Goal: Task Accomplishment & Management: Contribute content

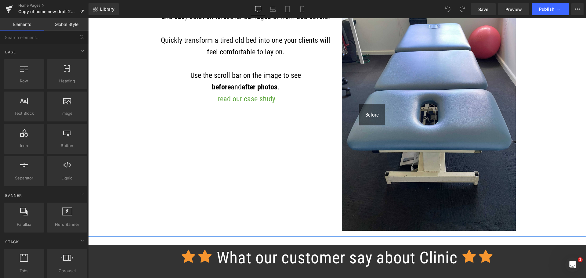
scroll to position [1465, 0]
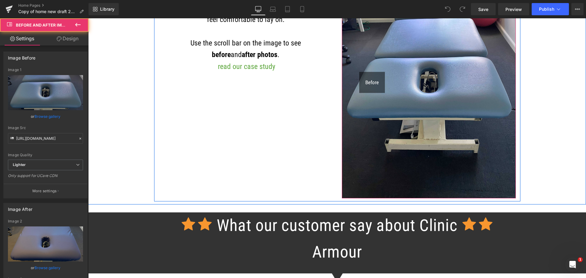
click at [378, 165] on div "Before After" at bounding box center [429, 82] width 174 height 232
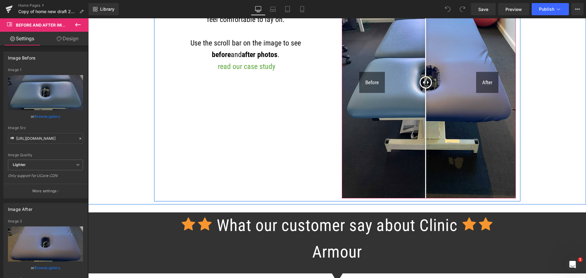
drag, startPoint x: 377, startPoint y: 164, endPoint x: 423, endPoint y: 166, distance: 46.4
click at [423, 89] on div at bounding box center [426, 82] width 12 height 12
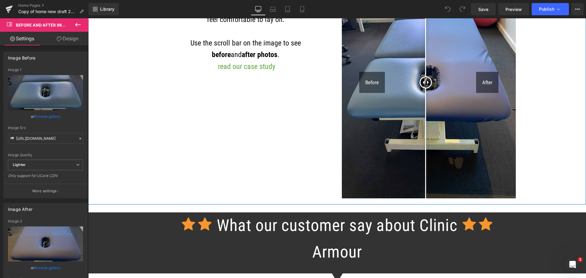
click at [531, 166] on div "SAVE ON RECOVERING COST Heading Row Clinic Armour covers are an affordable and …" at bounding box center [337, 61] width 498 height 285
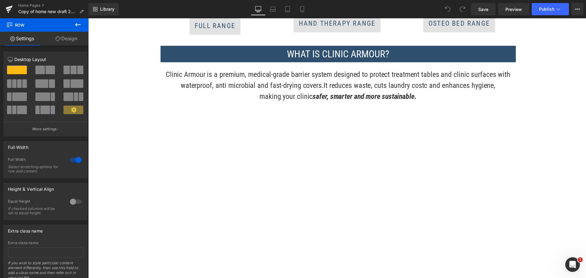
scroll to position [641, 0]
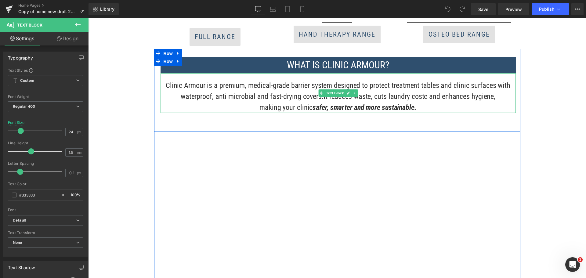
drag, startPoint x: 418, startPoint y: 109, endPoint x: 164, endPoint y: 85, distance: 254.5
click at [164, 85] on div "Clinic Armour is a premium, medical-grade barrier system designed to protect tr…" at bounding box center [338, 93] width 355 height 40
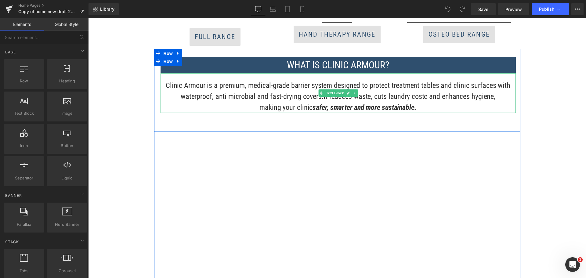
click at [424, 96] on span "It reduces waste, cuts laundry costc and enhances hygiene," at bounding box center [410, 96] width 172 height 9
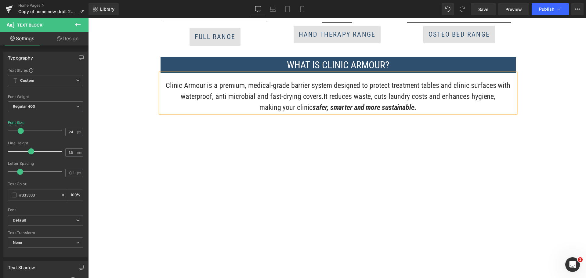
drag, startPoint x: 414, startPoint y: 105, endPoint x: 166, endPoint y: 85, distance: 249.3
click at [166, 85] on div "Clinic Armour is a premium, medical-grade barrier system designed to protect tr…" at bounding box center [338, 93] width 355 height 40
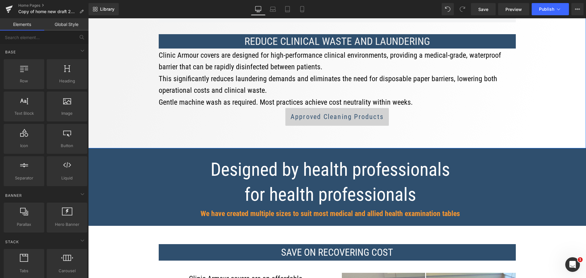
scroll to position [1160, 0]
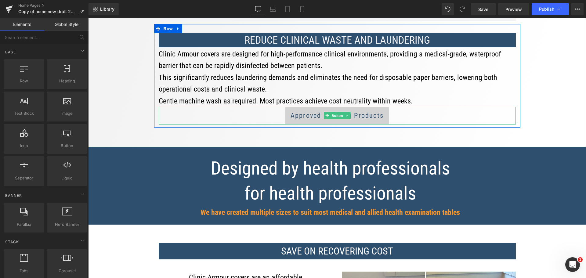
click at [360, 118] on span "Approved Cleaning Products" at bounding box center [337, 116] width 93 height 8
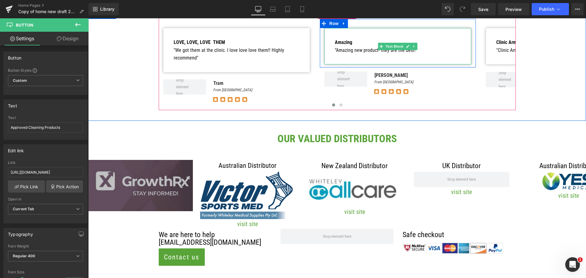
scroll to position [1740, 0]
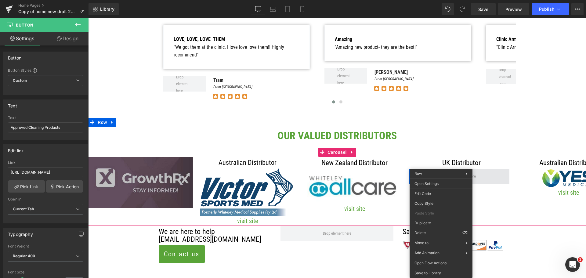
click at [477, 179] on span at bounding box center [462, 176] width 96 height 15
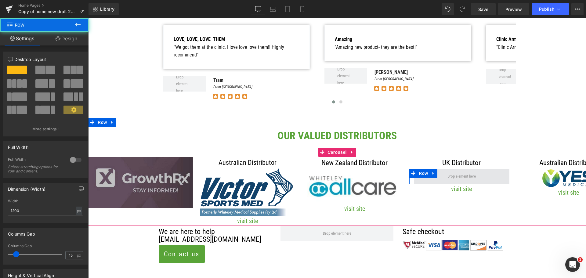
click at [477, 179] on span at bounding box center [462, 176] width 96 height 15
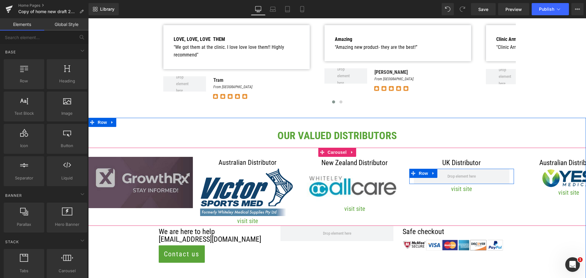
click at [473, 175] on span at bounding box center [461, 177] width 33 height 10
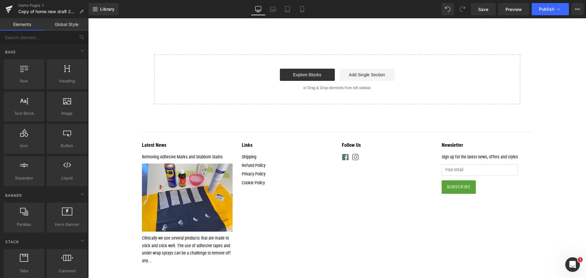
scroll to position [2595, 0]
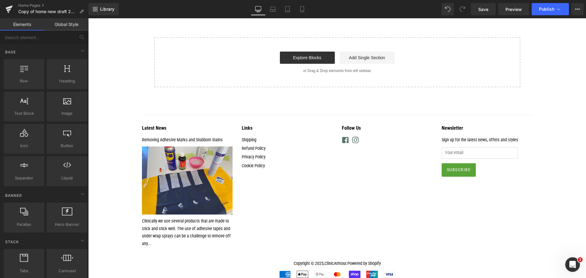
click at [200, 179] on img at bounding box center [187, 181] width 91 height 68
click at [186, 146] on div "Latest News Removing Adhesive Marks and Stubborn Stains Clinically we use sever…" at bounding box center [183, 187] width 100 height 127
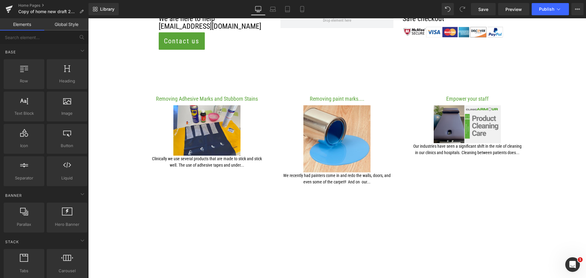
scroll to position [1923, 0]
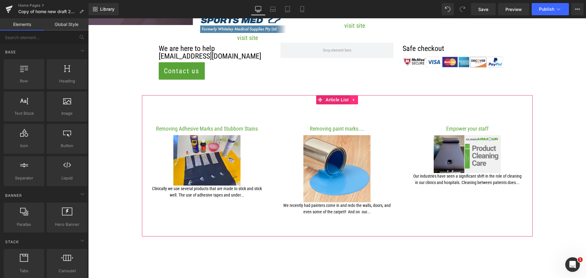
click at [352, 101] on icon at bounding box center [354, 100] width 4 height 5
click at [356, 101] on icon at bounding box center [358, 100] width 4 height 4
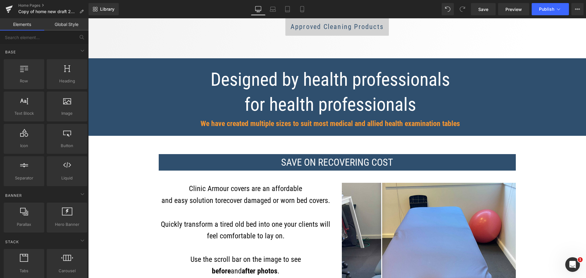
scroll to position [1191, 0]
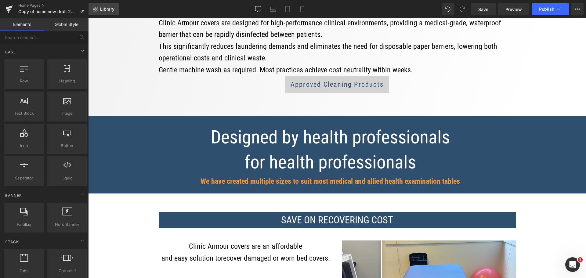
click at [96, 12] on link "Library" at bounding box center [104, 9] width 30 height 12
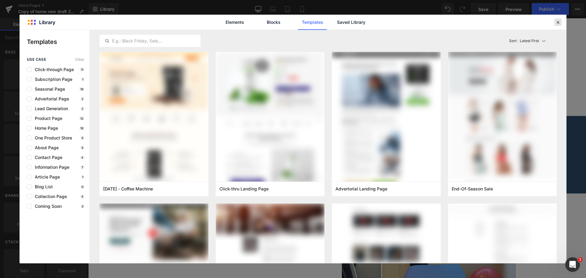
click at [558, 22] on icon at bounding box center [557, 22] width 5 height 5
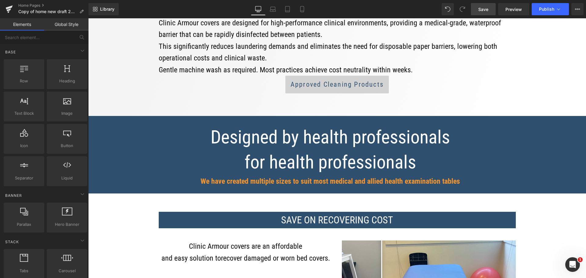
click at [478, 13] on link "Save" at bounding box center [483, 9] width 25 height 12
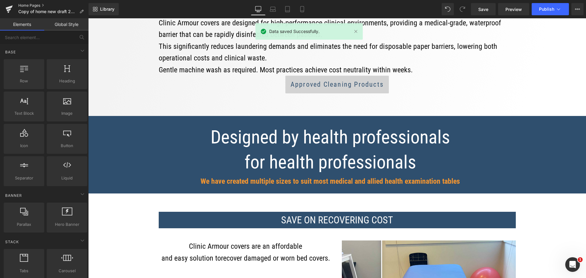
click at [32, 7] on link "Home Pages" at bounding box center [53, 5] width 70 height 5
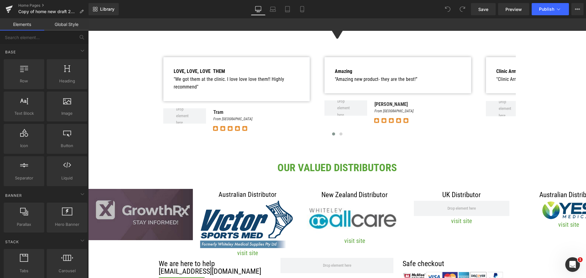
scroll to position [1770, 0]
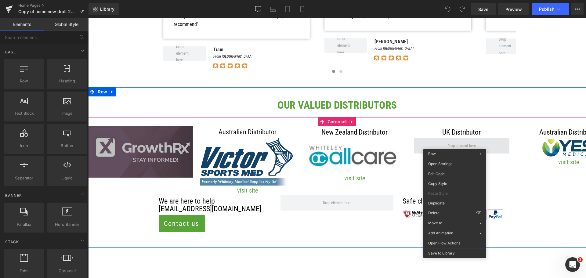
click at [455, 144] on span at bounding box center [461, 146] width 33 height 10
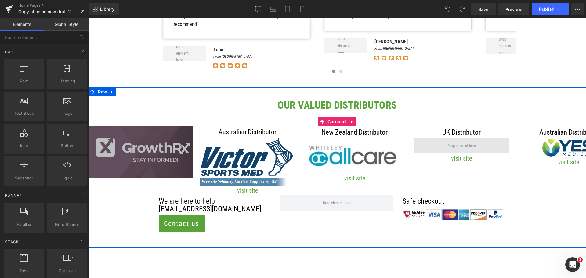
click at [455, 144] on span at bounding box center [461, 146] width 33 height 10
click at [464, 148] on span at bounding box center [461, 146] width 33 height 10
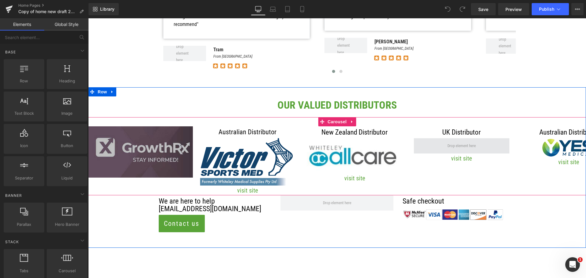
click at [462, 144] on span at bounding box center [461, 146] width 33 height 10
click at [436, 149] on span at bounding box center [462, 145] width 96 height 15
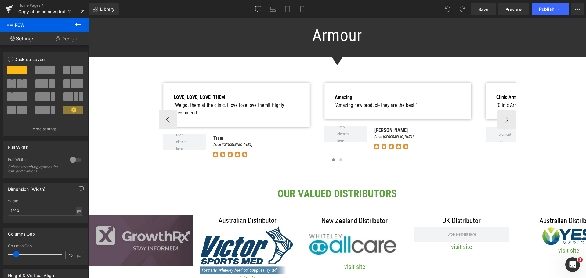
scroll to position [1679, 0]
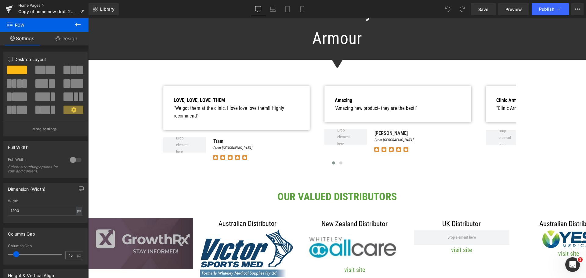
click at [21, 6] on link "Home Pages" at bounding box center [53, 5] width 70 height 5
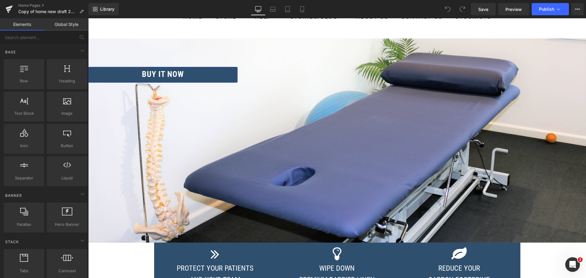
scroll to position [122, 0]
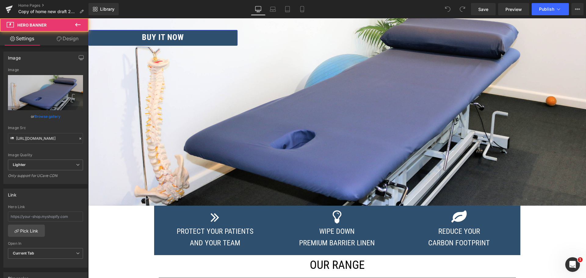
click at [336, 77] on div at bounding box center [337, 104] width 498 height 204
click at [39, 117] on link "Browse gallery" at bounding box center [47, 116] width 26 height 11
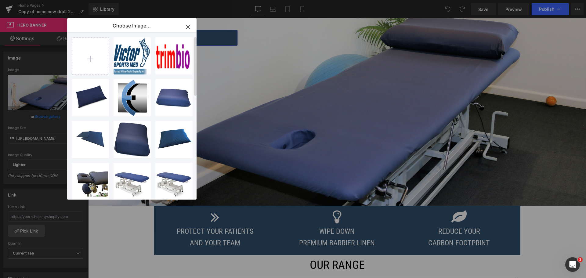
scroll to position [0, 0]
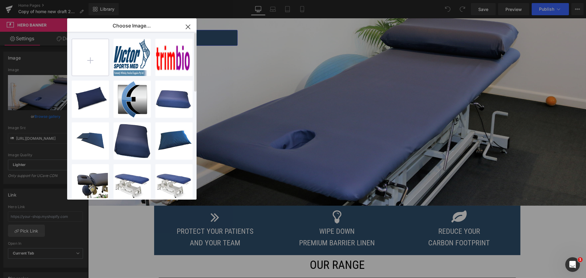
click at [92, 59] on input "file" at bounding box center [90, 57] width 37 height 37
type input "C:\fakepath\Accessories.jpg"
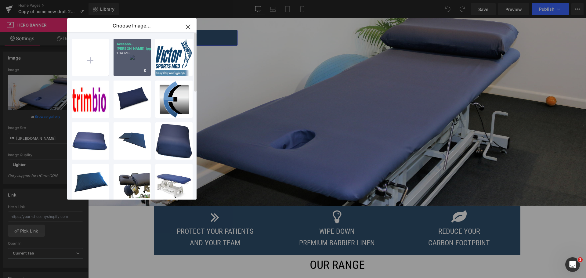
click at [132, 64] on div "Accesso...ries.jpg 1.34 MB" at bounding box center [132, 57] width 37 height 37
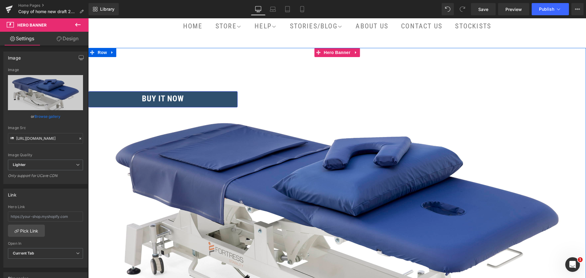
scroll to position [61, 0]
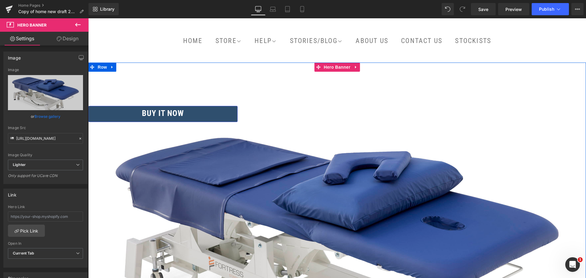
click at [281, 173] on div at bounding box center [337, 241] width 498 height 356
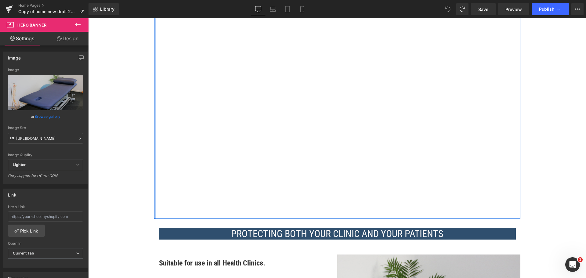
scroll to position [763, 0]
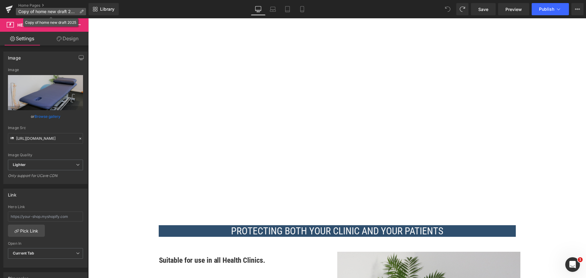
click at [33, 9] on span "Copy of home new draft 2025" at bounding box center [47, 11] width 59 height 5
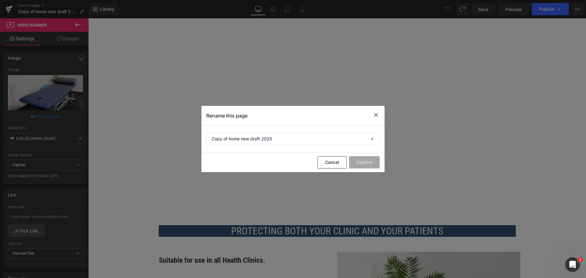
click at [374, 115] on icon at bounding box center [375, 115] width 7 height 8
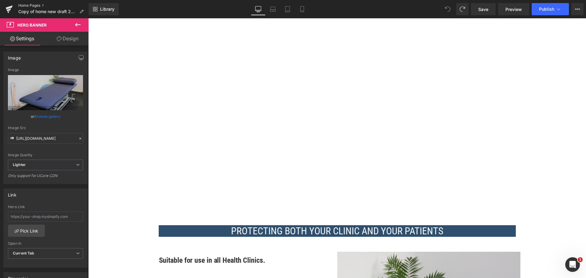
click at [28, 5] on link "Home Pages" at bounding box center [53, 5] width 70 height 5
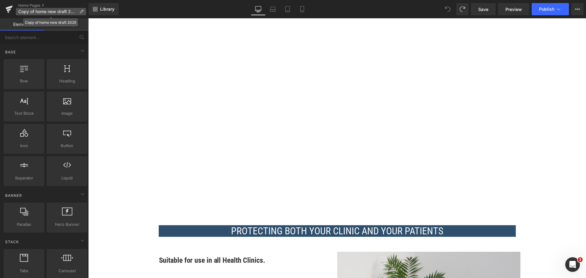
click at [24, 9] on span "Copy of home new draft 2025" at bounding box center [47, 11] width 59 height 5
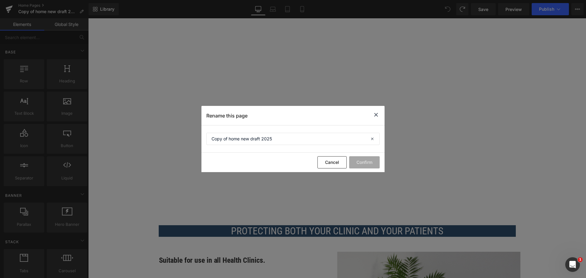
drag, startPoint x: 377, startPoint y: 117, endPoint x: 267, endPoint y: 99, distance: 111.7
click at [377, 117] on icon at bounding box center [375, 115] width 7 height 8
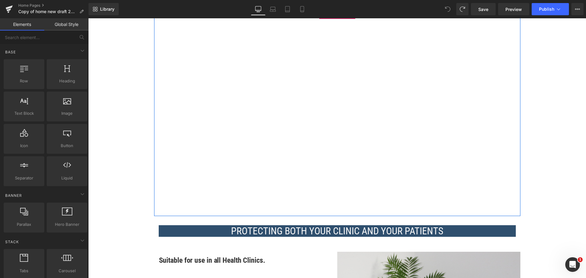
click at [207, 125] on div at bounding box center [337, 113] width 366 height 206
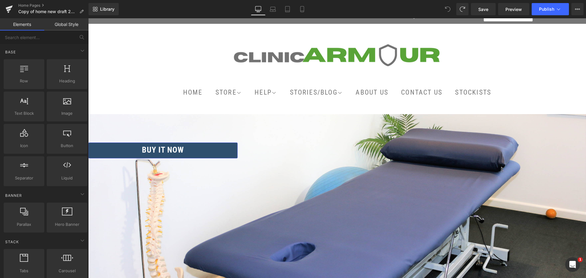
scroll to position [0, 0]
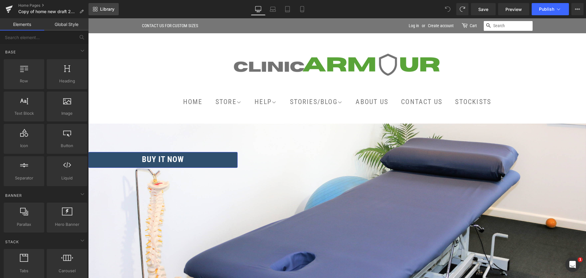
click at [100, 8] on span "Library" at bounding box center [107, 8] width 14 height 5
click at [31, 6] on link "Home Pages" at bounding box center [53, 5] width 70 height 5
click at [376, 103] on link "About Us" at bounding box center [372, 102] width 43 height 16
click at [34, 4] on link "Home Pages" at bounding box center [53, 5] width 70 height 5
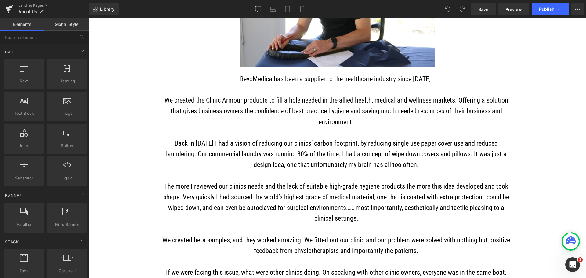
scroll to position [366, 0]
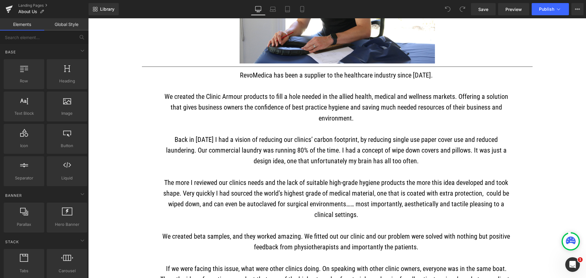
click at [318, 134] on p "We created the Clinic Armour products to fill a hole needed in the allied healt…" at bounding box center [336, 112] width 353 height 43
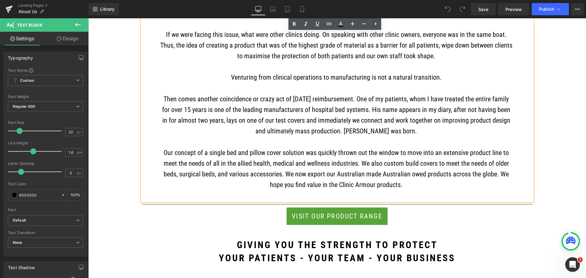
scroll to position [641, 0]
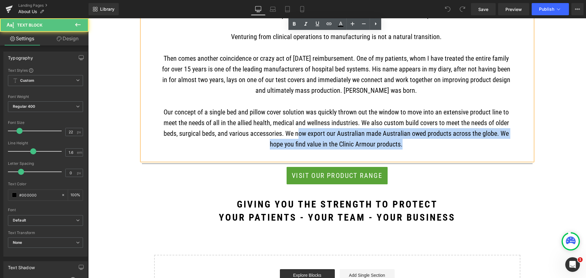
drag, startPoint x: 400, startPoint y: 147, endPoint x: 297, endPoint y: 141, distance: 103.9
click at [297, 141] on p "Our concept of a single bed and pillow cover solution was quickly thrown out th…" at bounding box center [336, 128] width 353 height 43
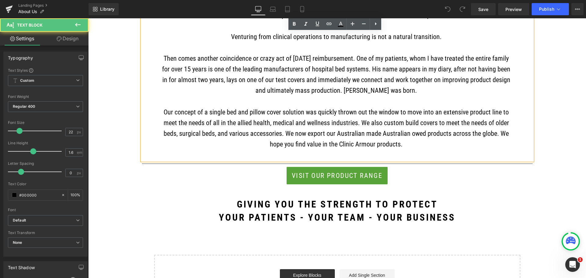
click at [283, 138] on p "Our concept of a single bed and pillow cover solution was quickly thrown out th…" at bounding box center [336, 128] width 353 height 43
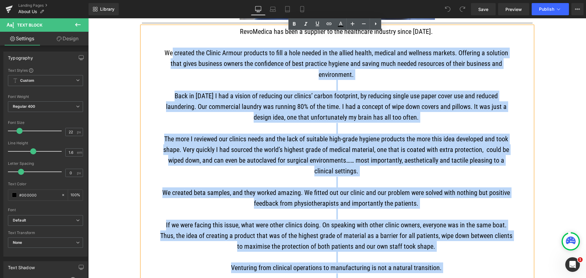
scroll to position [397, 0]
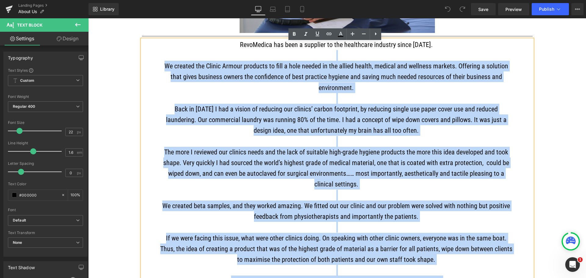
drag, startPoint x: 283, startPoint y: 138, endPoint x: 165, endPoint y: 54, distance: 144.8
click at [165, 54] on div "RevoMedica has been a supplier to the healthcare industry since [DATE]. We crea…" at bounding box center [337, 221] width 391 height 365
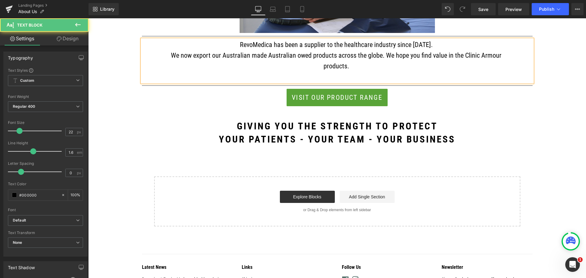
click at [234, 47] on p "RevoMedica has been a supplier to the healthcare industry since [DATE]." at bounding box center [336, 44] width 353 height 11
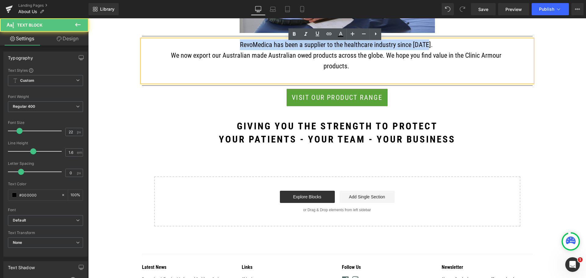
drag, startPoint x: 432, startPoint y: 46, endPoint x: 236, endPoint y: 49, distance: 195.7
click at [236, 49] on p "RevoMedica has been a supplier to the healthcare industry since [DATE]." at bounding box center [336, 44] width 353 height 11
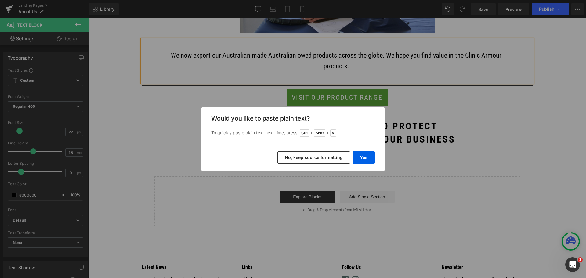
click at [341, 158] on button "No, keep source formatting" at bounding box center [313, 157] width 73 height 12
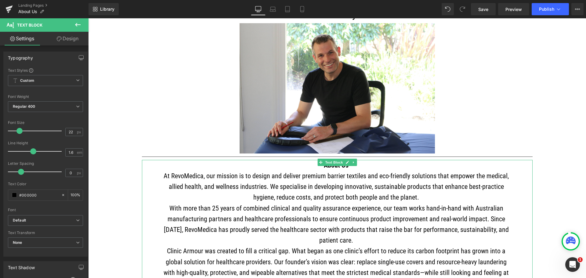
scroll to position [275, 0]
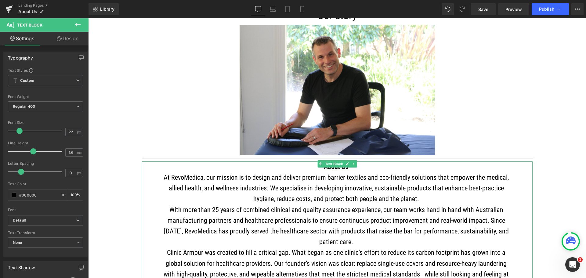
click at [389, 167] on p "About Us" at bounding box center [336, 166] width 353 height 11
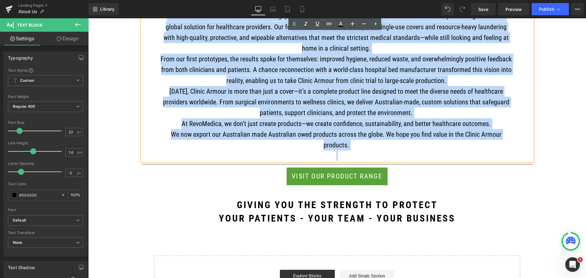
scroll to position [519, 0]
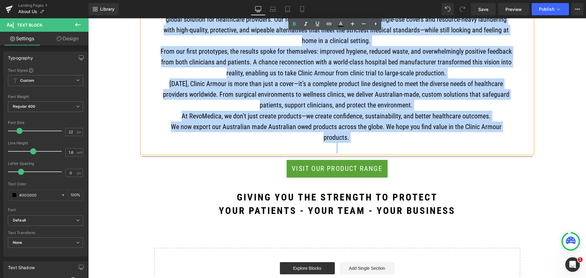
drag, startPoint x: 161, startPoint y: 120, endPoint x: 418, endPoint y: 227, distance: 277.9
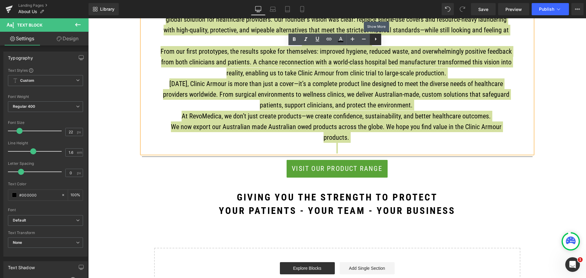
click at [373, 43] on link at bounding box center [376, 40] width 12 height 12
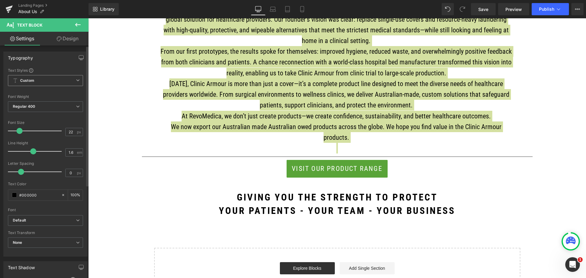
click at [60, 82] on span "Custom Setup Global Style" at bounding box center [45, 80] width 75 height 11
click at [61, 70] on div "Text Styles" at bounding box center [44, 70] width 73 height 5
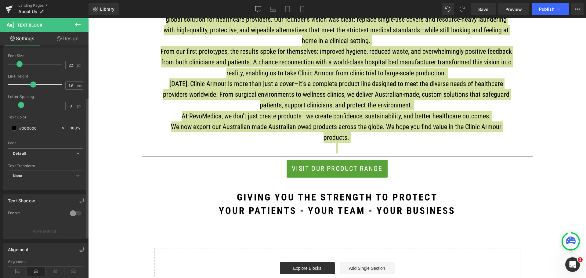
scroll to position [92, 0]
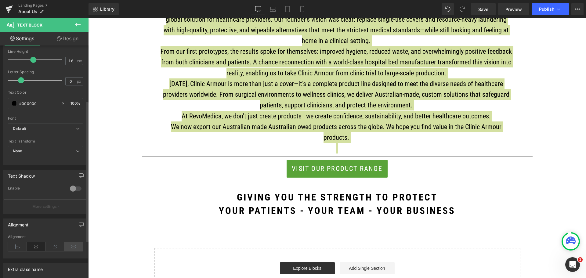
click at [73, 245] on icon at bounding box center [73, 246] width 19 height 9
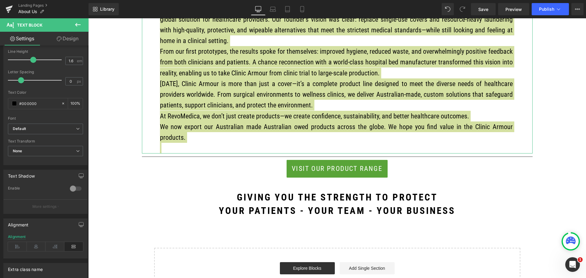
scroll to position [397, 0]
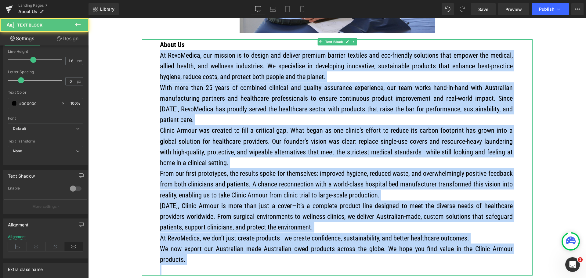
click at [267, 123] on p "With more than 25 years of combined clinical and quality assurance experience, …" at bounding box center [336, 103] width 353 height 43
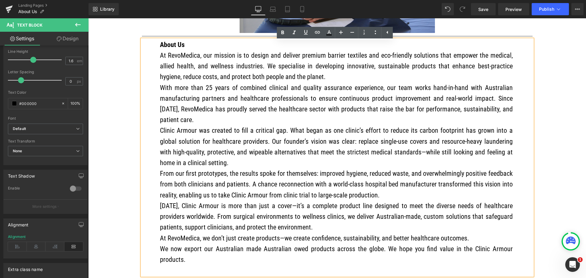
click at [328, 80] on p "At RevoMedica, our mission is to design and deliver premium barrier textiles an…" at bounding box center [336, 66] width 353 height 32
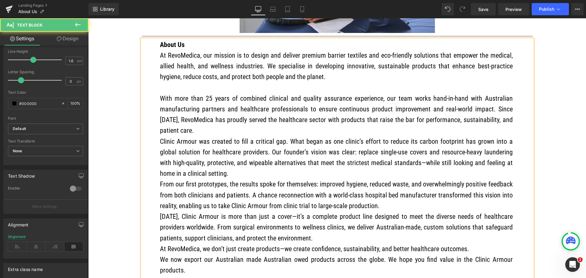
click at [217, 132] on p "With more than 25 years of combined clinical and quality assurance experience, …" at bounding box center [336, 114] width 353 height 43
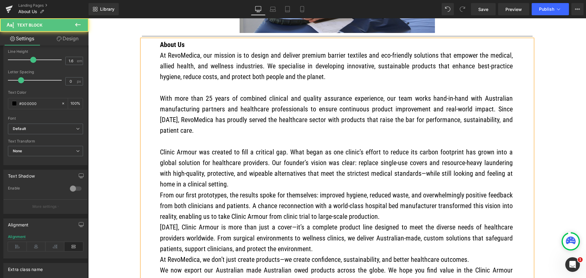
click at [208, 188] on p "Clinic Armour was created to fill a critical gap. What began as one clinic’s ef…" at bounding box center [336, 168] width 353 height 43
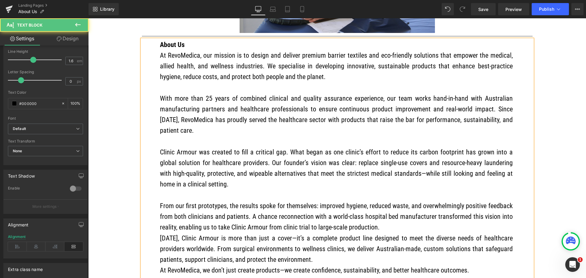
click at [384, 229] on p "From our first prototypes, the results spoke for themselves: improved hygiene, …" at bounding box center [336, 217] width 353 height 32
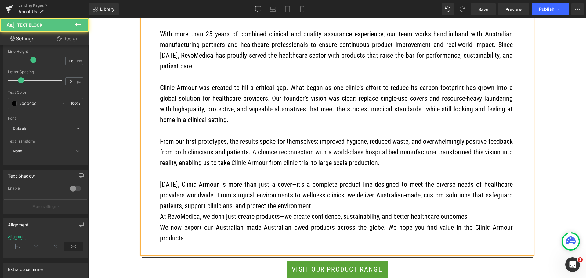
scroll to position [488, 0]
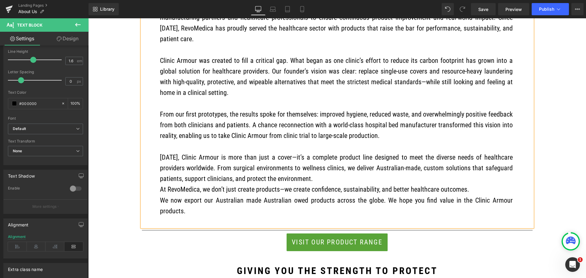
click at [324, 181] on p "[DATE], Clinic Armour is more than just a cover—it’s a complete product line de…" at bounding box center [336, 168] width 353 height 32
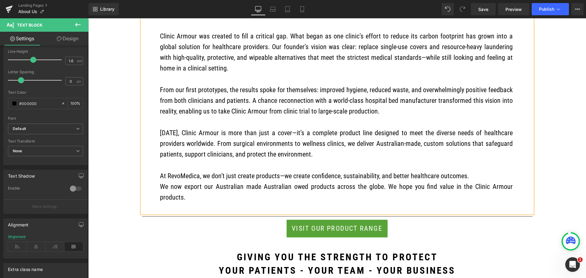
scroll to position [519, 0]
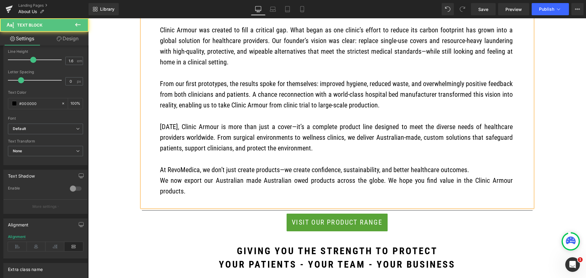
drag, startPoint x: 183, startPoint y: 196, endPoint x: 160, endPoint y: 186, distance: 25.3
click at [160, 186] on p "We now export our Australian made Australian owed products across the globe. We…" at bounding box center [336, 185] width 353 height 21
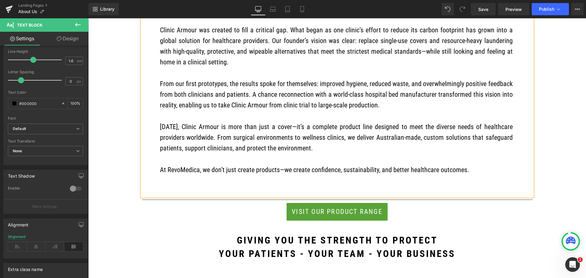
click at [292, 129] on p "[DATE], Clinic Armour is more than just a cover—it’s a complete product line de…" at bounding box center [336, 137] width 353 height 32
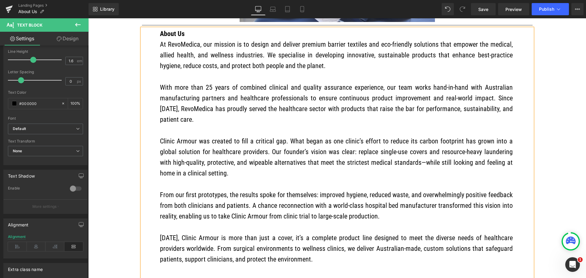
scroll to position [397, 0]
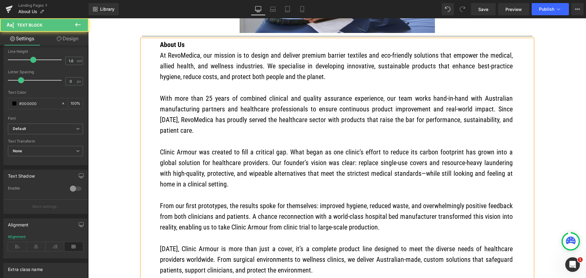
click at [395, 175] on p "Clinic Armour was created to fill a critical gap. What began as one clinic’s ef…" at bounding box center [336, 168] width 353 height 43
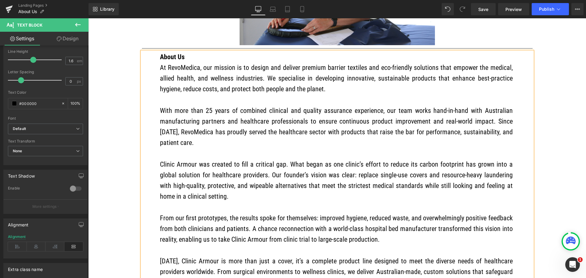
scroll to position [366, 0]
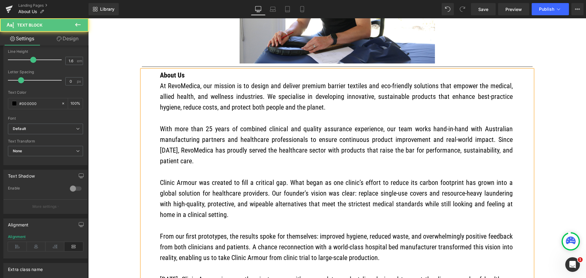
click at [447, 132] on p "With more than 25 years of combined clinical and quality assurance experience, …" at bounding box center [336, 145] width 353 height 43
click at [454, 131] on p "With more than 25 years of combined clinical and quality assurance experience, …" at bounding box center [336, 145] width 353 height 43
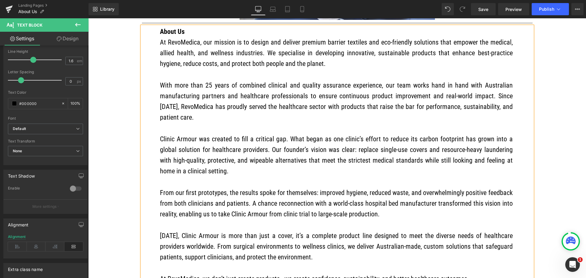
scroll to position [427, 0]
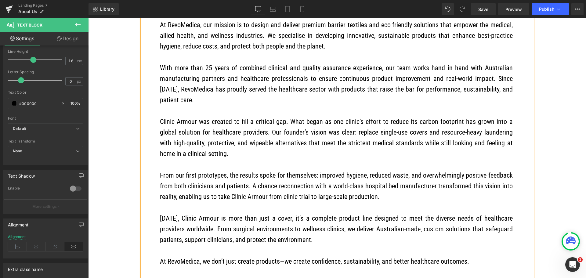
click at [439, 136] on p "Clinic Armour was created to fill a critical gap. What began as one clinic’s ef…" at bounding box center [336, 137] width 353 height 43
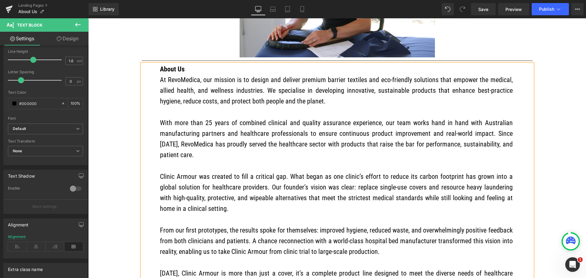
scroll to position [366, 0]
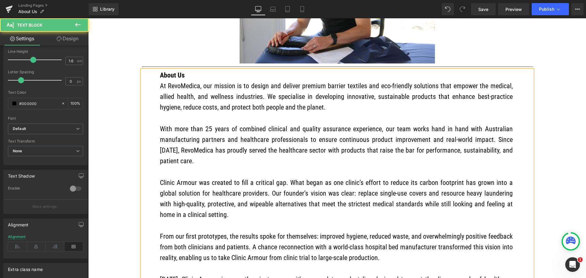
click at [390, 90] on p "At RevoMedica, our mission is to design and deliver premium barrier textiles an…" at bounding box center [336, 97] width 353 height 32
click at [488, 100] on p "At RevoMedica, our mission is to design and deliver premium barrier textiles an…" at bounding box center [336, 97] width 353 height 32
click at [443, 143] on p "With more than 25 years of combined clinical and quality assurance experience, …" at bounding box center [336, 145] width 353 height 43
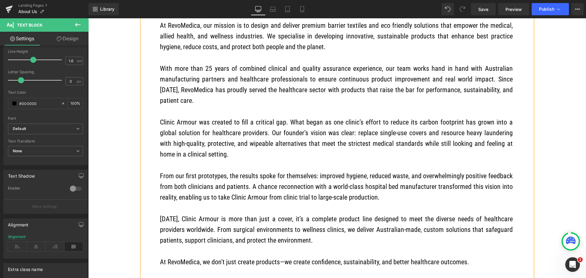
scroll to position [427, 0]
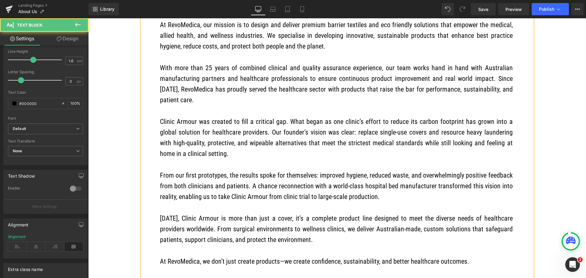
click at [371, 137] on p "Clinic Armour was created to fill a critical gap. What began as one clinic’s ef…" at bounding box center [336, 137] width 353 height 43
click at [510, 135] on p "Clinic Armour was created to fill a critical gap. What began as one clinic’s ef…" at bounding box center [336, 137] width 353 height 43
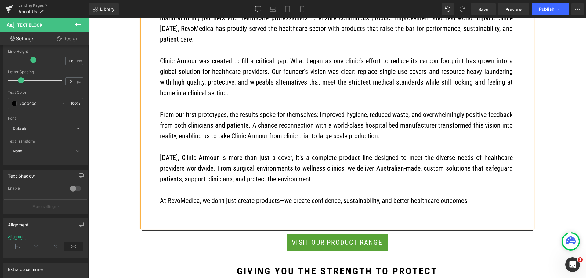
scroll to position [488, 0]
click at [347, 126] on p "From our first prototypes, the results spoke for themselves: improved hygiene, …" at bounding box center [336, 125] width 353 height 32
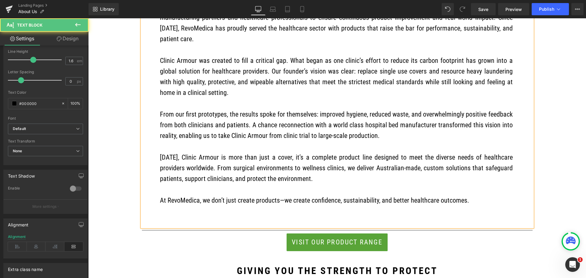
click at [329, 138] on p "From our first prototypes, the results spoke for themselves: improved hygiene, …" at bounding box center [336, 125] width 353 height 32
click at [378, 171] on p "[DATE], Clinic Armour is more than just a cover, it’s a complete product line d…" at bounding box center [336, 168] width 353 height 32
click at [281, 202] on p "At RevoMedica, we don’t just create products—we create confidence, sustainabili…" at bounding box center [336, 200] width 353 height 11
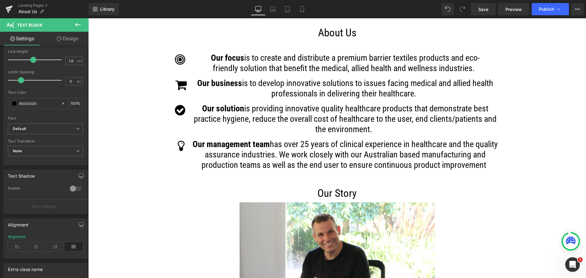
scroll to position [92, 0]
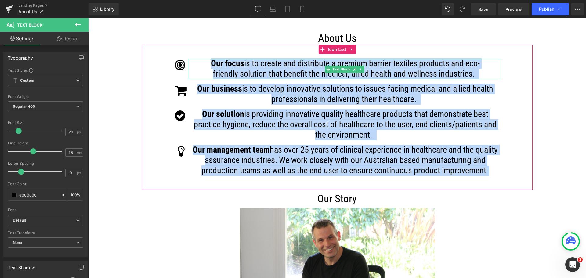
drag, startPoint x: 487, startPoint y: 174, endPoint x: 207, endPoint y: 61, distance: 301.7
click at [207, 61] on ul "Icon Our focus is to create and distribute a premium barrier textiles products …" at bounding box center [337, 120] width 327 height 122
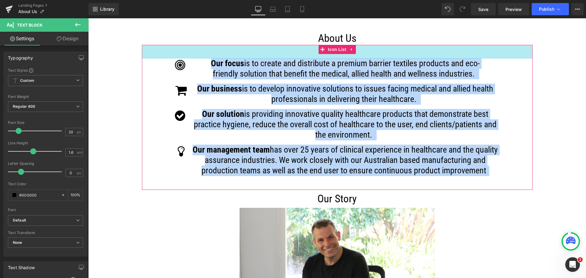
click at [500, 46] on div "45px" at bounding box center [337, 52] width 391 height 14
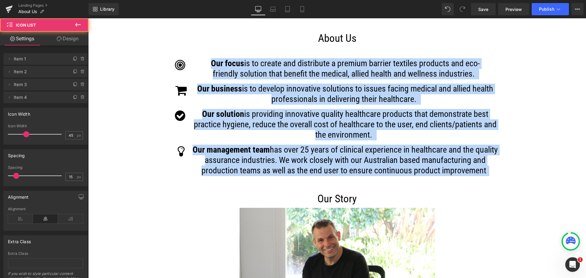
click at [88, 18] on div at bounding box center [88, 18] width 0 height 0
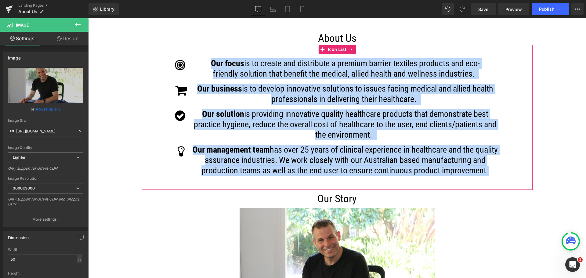
click at [435, 136] on p "Our solution is providing innovative quality healthcare products that demonstra…" at bounding box center [346, 124] width 312 height 31
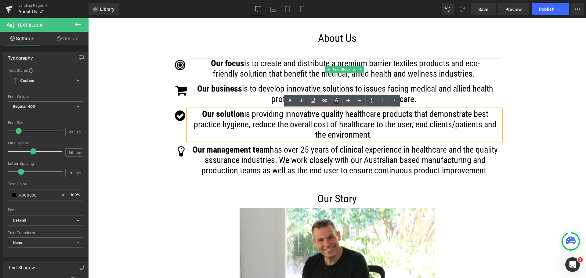
drag, startPoint x: 473, startPoint y: 75, endPoint x: 207, endPoint y: 64, distance: 266.4
click at [207, 64] on p "Our focus is to create and distribute a premium barrier textiles products and e…" at bounding box center [346, 69] width 312 height 21
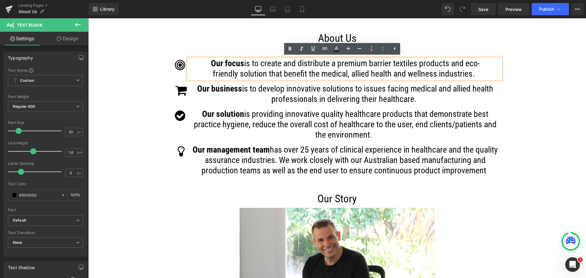
drag, startPoint x: 334, startPoint y: 128, endPoint x: 245, endPoint y: 110, distance: 90.1
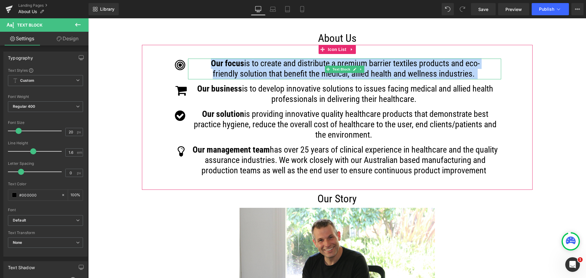
drag, startPoint x: 406, startPoint y: 74, endPoint x: 199, endPoint y: 66, distance: 207.1
click at [199, 66] on p "Our focus is to create and distribute a premium barrier textiles products and e…" at bounding box center [346, 69] width 312 height 21
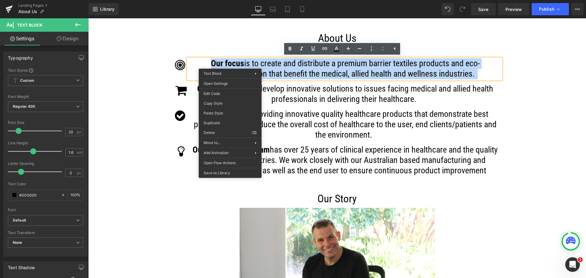
click at [88, 18] on div at bounding box center [88, 18] width 0 height 0
